Goal: Task Accomplishment & Management: Complete application form

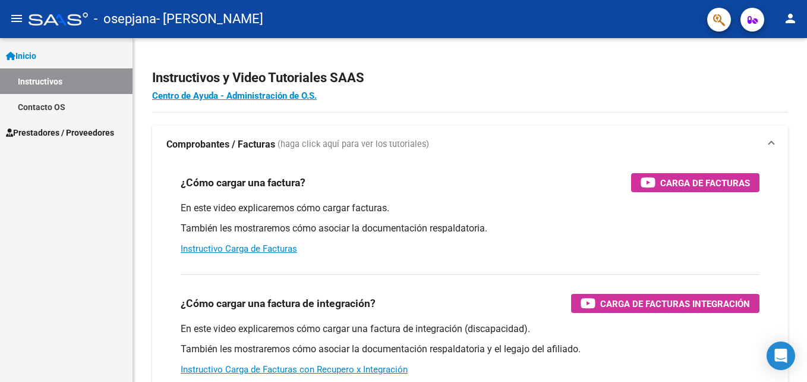
click at [57, 130] on span "Prestadores / Proveedores" at bounding box center [60, 132] width 108 height 13
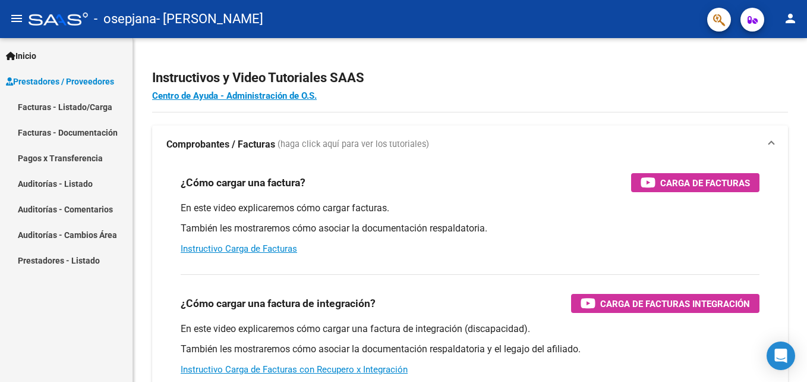
click at [47, 103] on link "Facturas - Listado/Carga" at bounding box center [66, 107] width 133 height 26
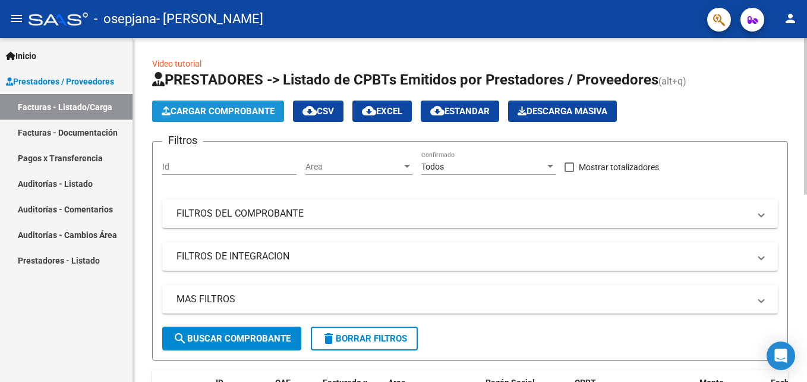
click at [240, 105] on button "Cargar Comprobante" at bounding box center [218, 110] width 132 height 21
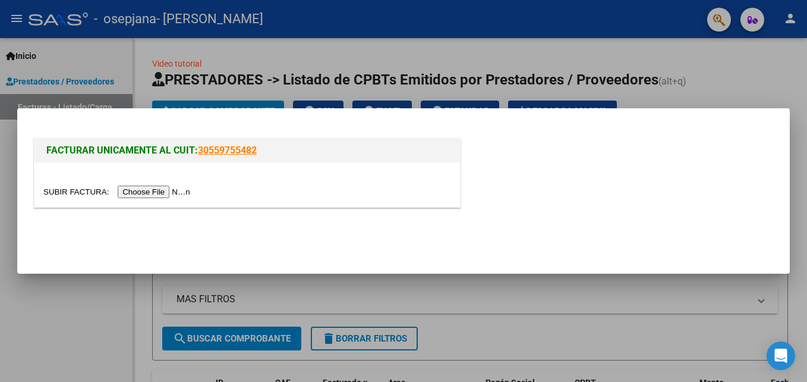
click at [151, 190] on input "file" at bounding box center [118, 191] width 150 height 12
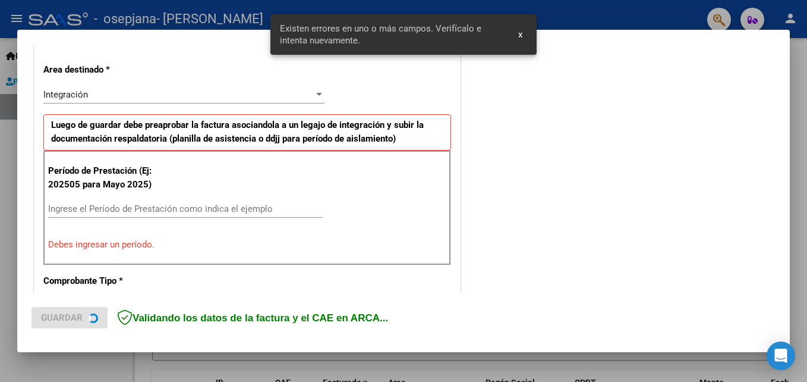
scroll to position [267, 0]
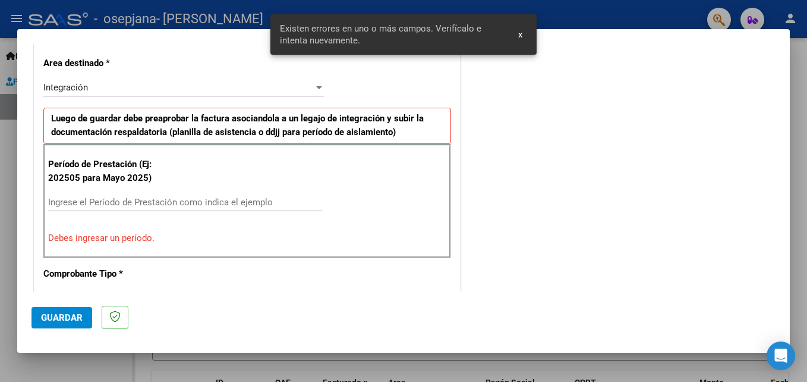
click at [314, 84] on div at bounding box center [319, 88] width 11 height 10
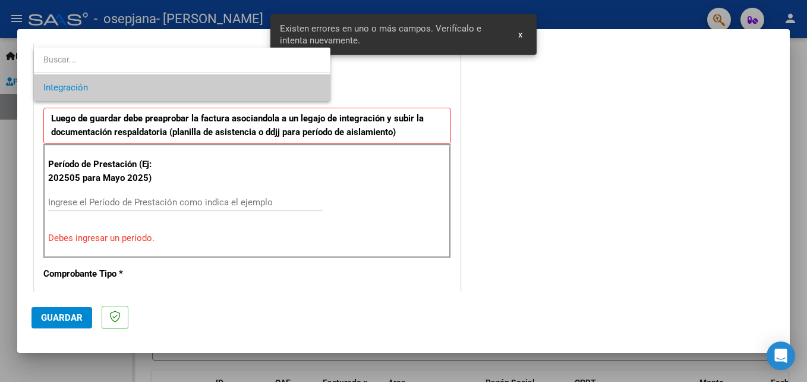
click at [314, 84] on span "Integración" at bounding box center [182, 87] width 278 height 27
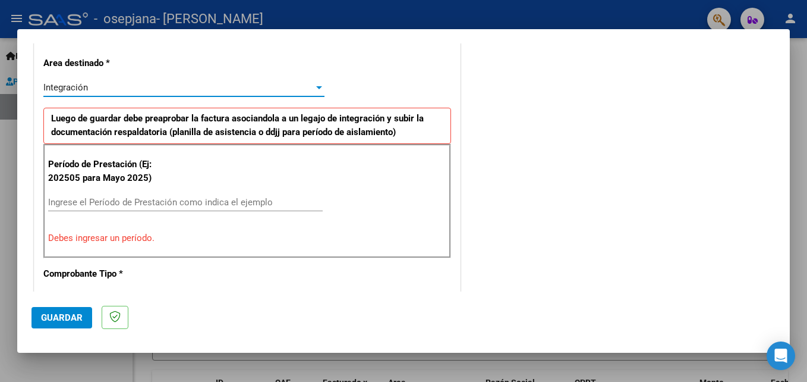
click at [72, 199] on input "Ingrese el Período de Prestación como indica el ejemplo" at bounding box center [185, 202] width 275 height 11
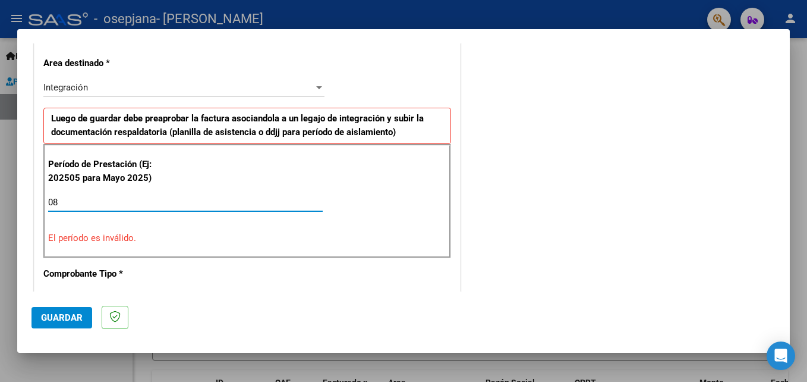
type input "0"
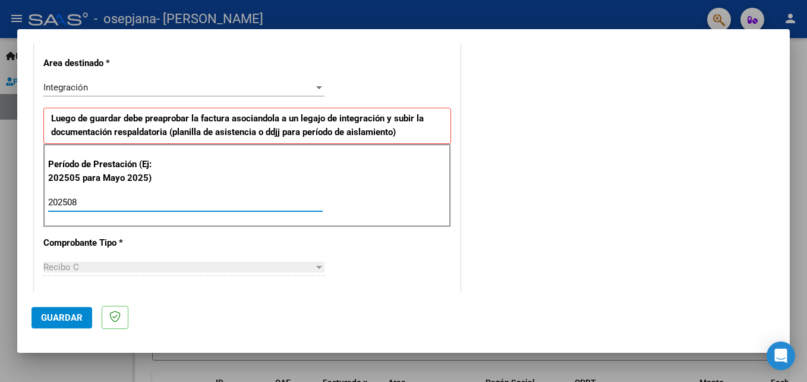
type input "202508"
click at [99, 265] on div "Recibo C" at bounding box center [178, 267] width 270 height 11
click at [314, 264] on div at bounding box center [319, 267] width 11 height 10
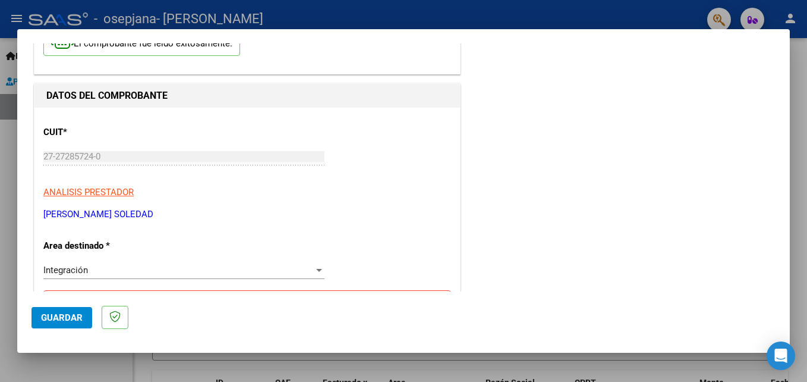
scroll to position [0, 0]
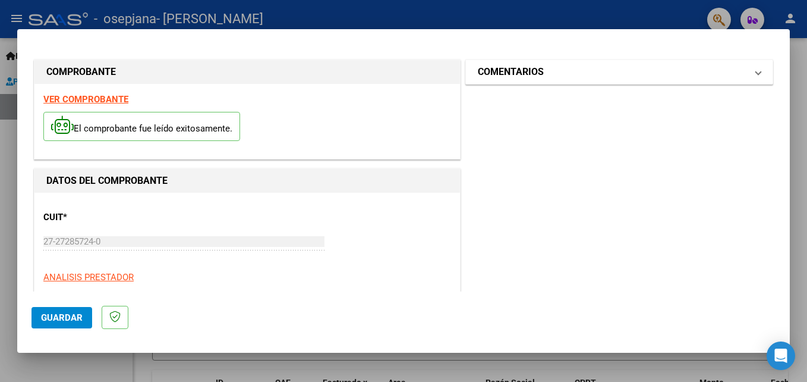
click at [756, 74] on span at bounding box center [758, 72] width 5 height 14
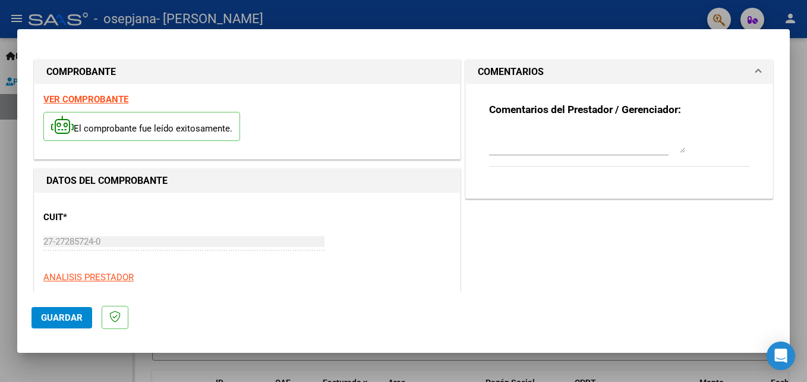
click at [756, 73] on span at bounding box center [758, 72] width 5 height 14
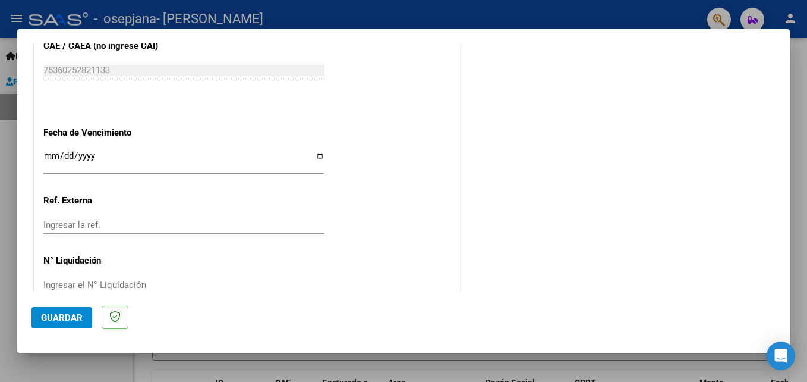
scroll to position [798, 0]
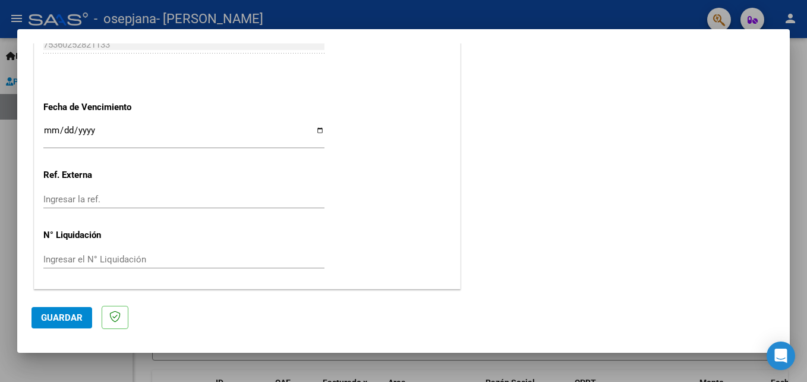
click at [317, 131] on input "Ingresar la fecha" at bounding box center [183, 134] width 281 height 19
type input "[DATE]"
click at [67, 319] on span "Guardar" at bounding box center [62, 317] width 42 height 11
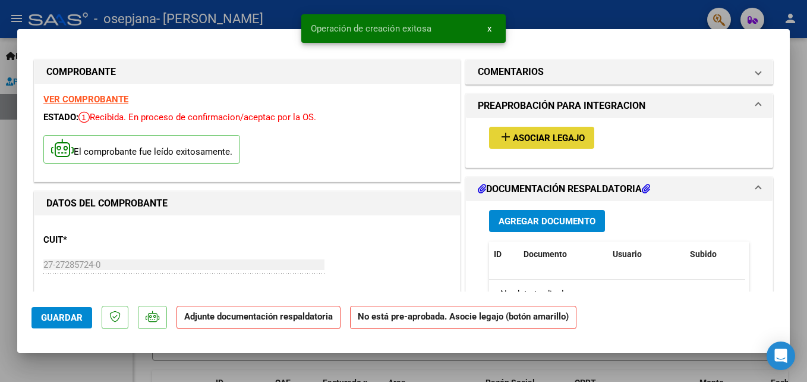
click at [552, 131] on button "add Asociar Legajo" at bounding box center [541, 138] width 105 height 22
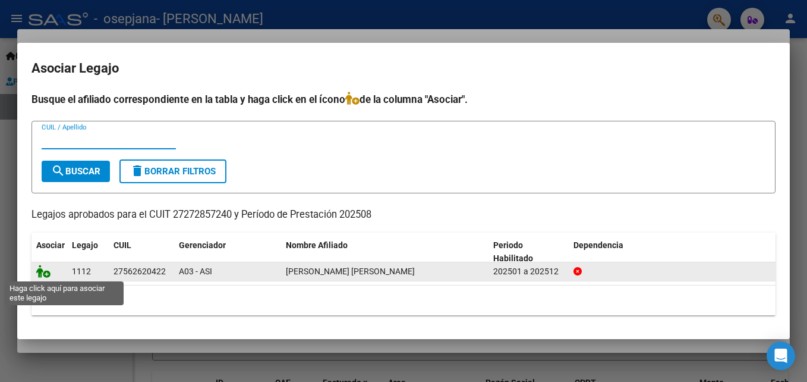
click at [47, 272] on icon at bounding box center [43, 271] width 14 height 13
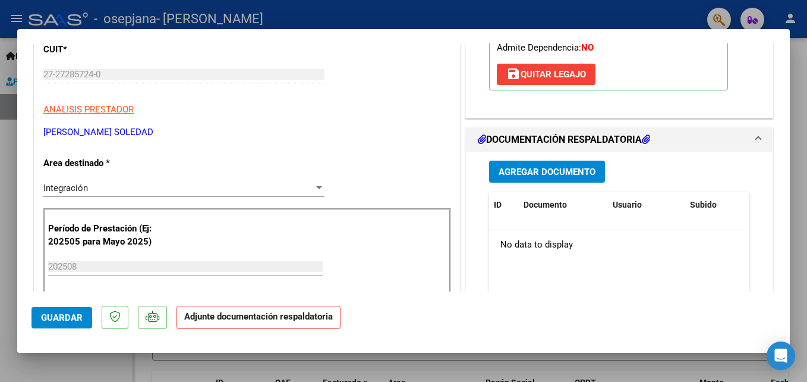
scroll to position [214, 0]
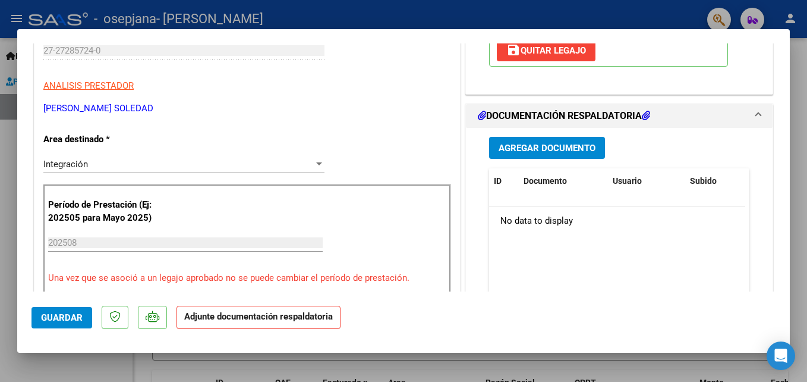
click at [533, 144] on span "Agregar Documento" at bounding box center [547, 148] width 97 height 11
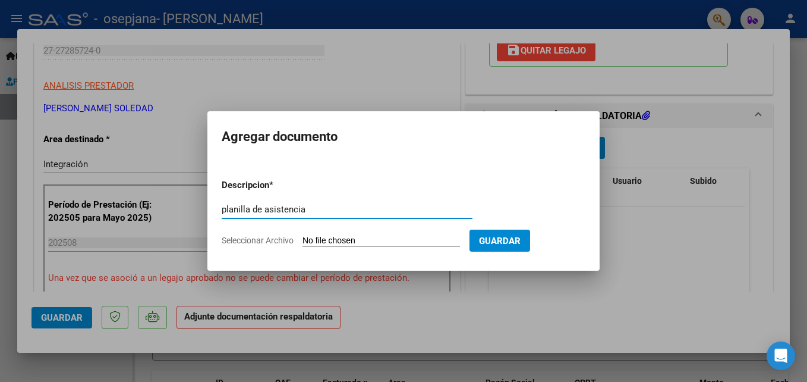
type input "planilla de asistencia"
click at [367, 241] on input "Seleccionar Archivo" at bounding box center [382, 240] width 158 height 11
type input "C:\fakepath\Archivo_escaneado_20250907-1758.pdf"
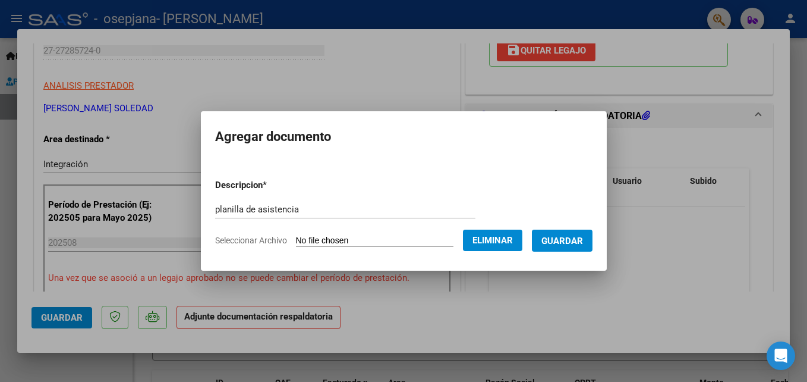
click at [583, 238] on span "Guardar" at bounding box center [562, 240] width 42 height 11
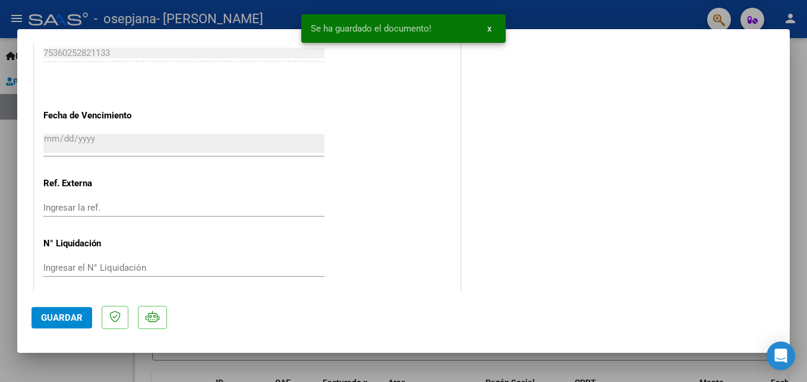
scroll to position [816, 0]
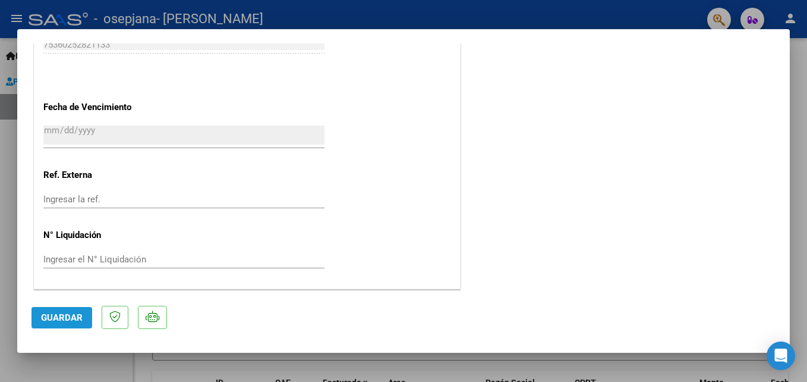
click at [58, 320] on span "Guardar" at bounding box center [62, 317] width 42 height 11
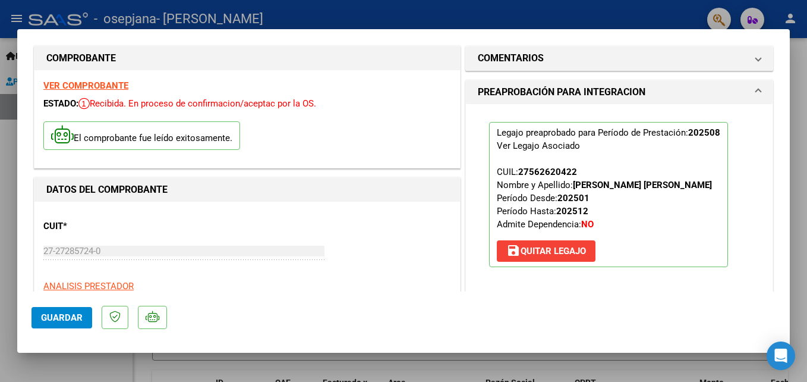
scroll to position [0, 0]
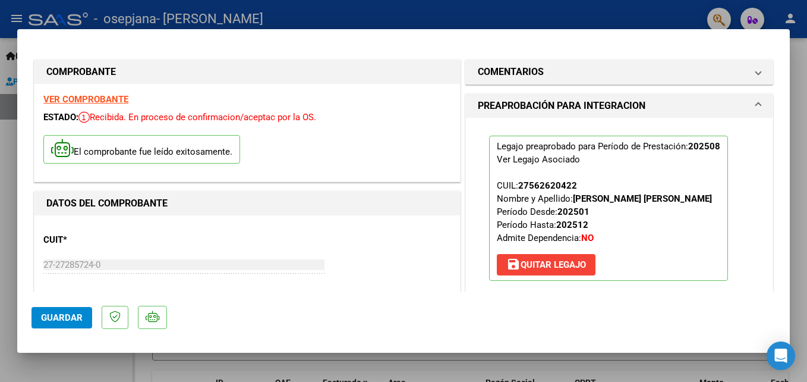
click at [75, 316] on span "Guardar" at bounding box center [62, 317] width 42 height 11
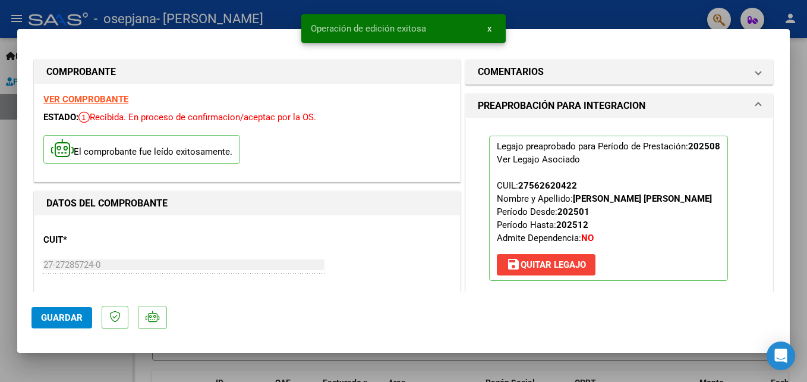
click at [488, 30] on span "x" at bounding box center [489, 28] width 4 height 11
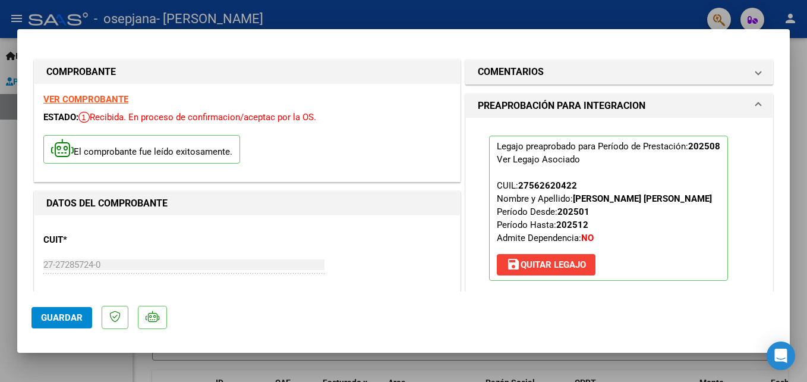
click at [634, 18] on div at bounding box center [403, 191] width 807 height 382
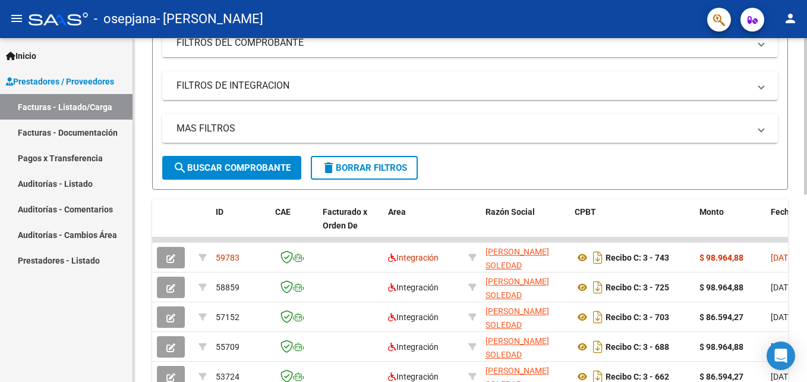
scroll to position [178, 0]
